Goal: Information Seeking & Learning: Learn about a topic

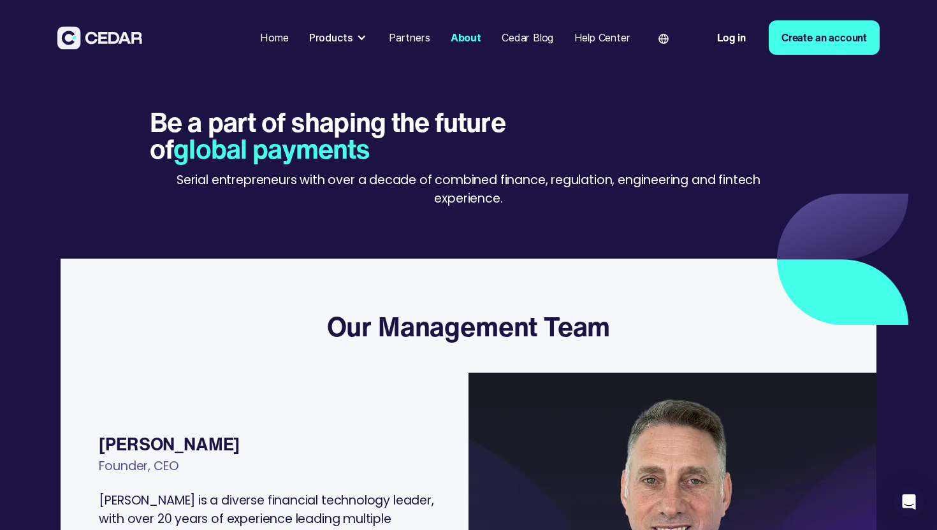
click at [363, 40] on div at bounding box center [361, 38] width 10 height 10
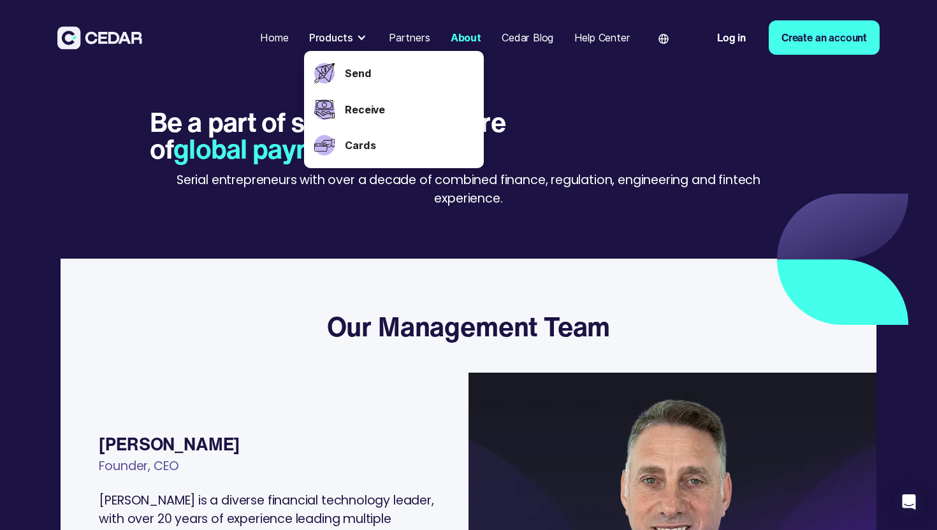
click at [523, 36] on div "Cedar Blog" at bounding box center [528, 37] width 52 height 15
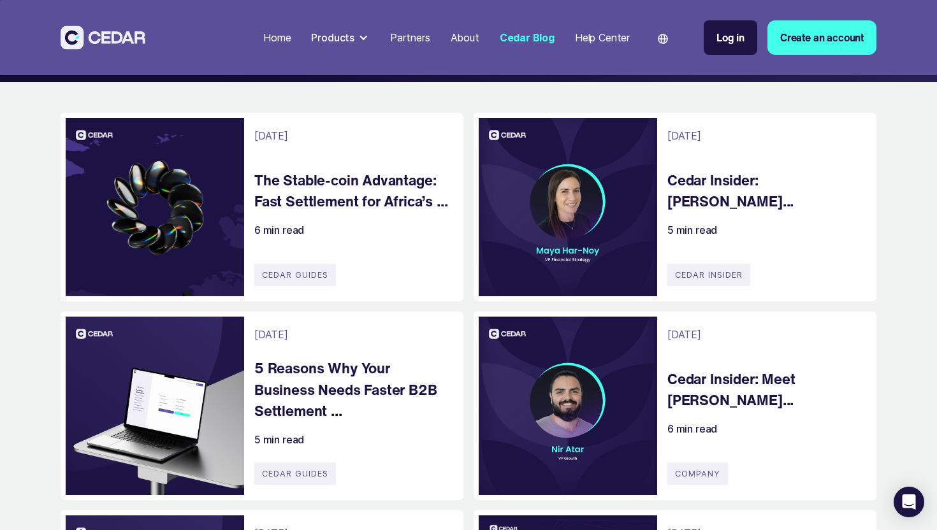
scroll to position [271, 0]
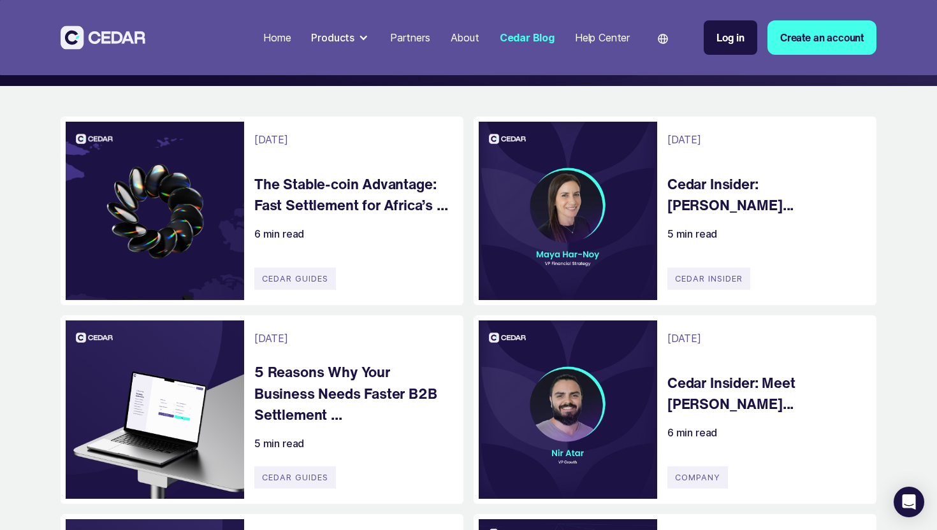
click at [687, 184] on h4 "Cedar Insider: [PERSON_NAME]..." at bounding box center [765, 194] width 196 height 43
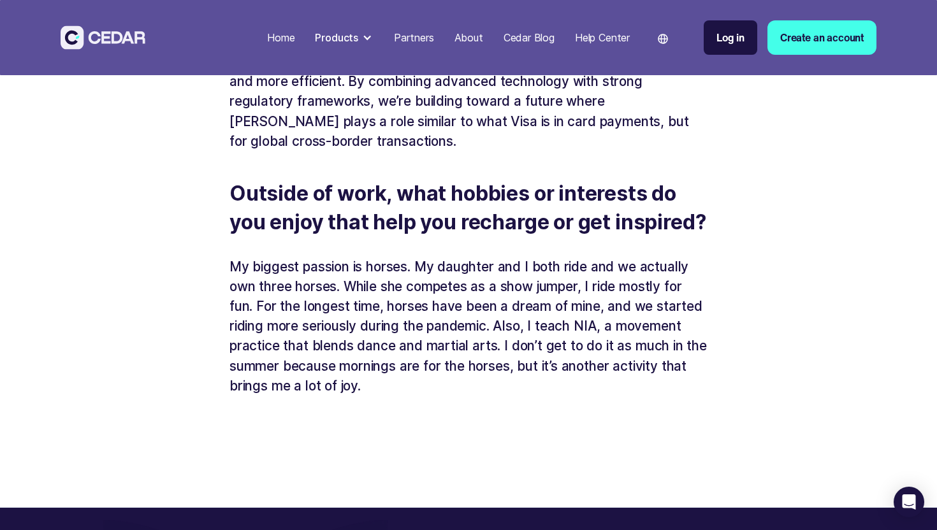
scroll to position [4049, 0]
